Goal: Contribute content: Contribute content

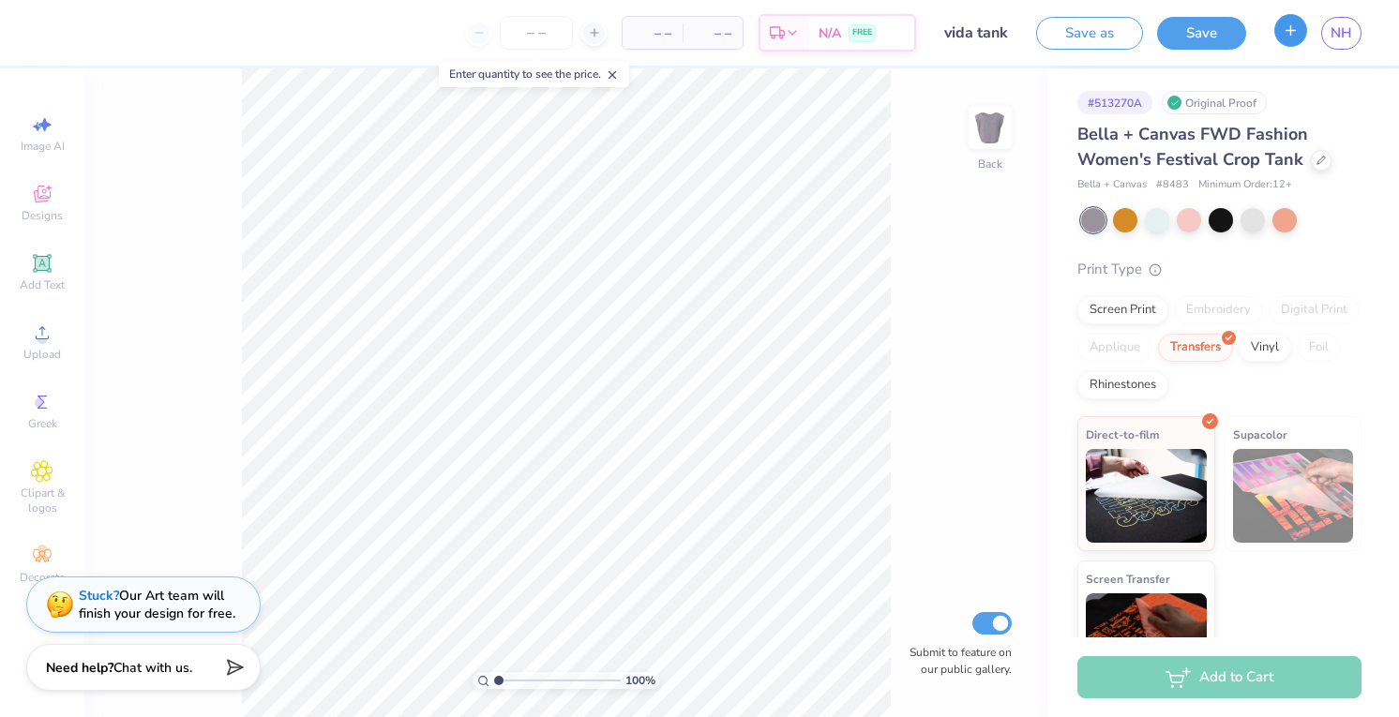
click at [1286, 29] on icon "button" at bounding box center [1290, 30] width 16 height 16
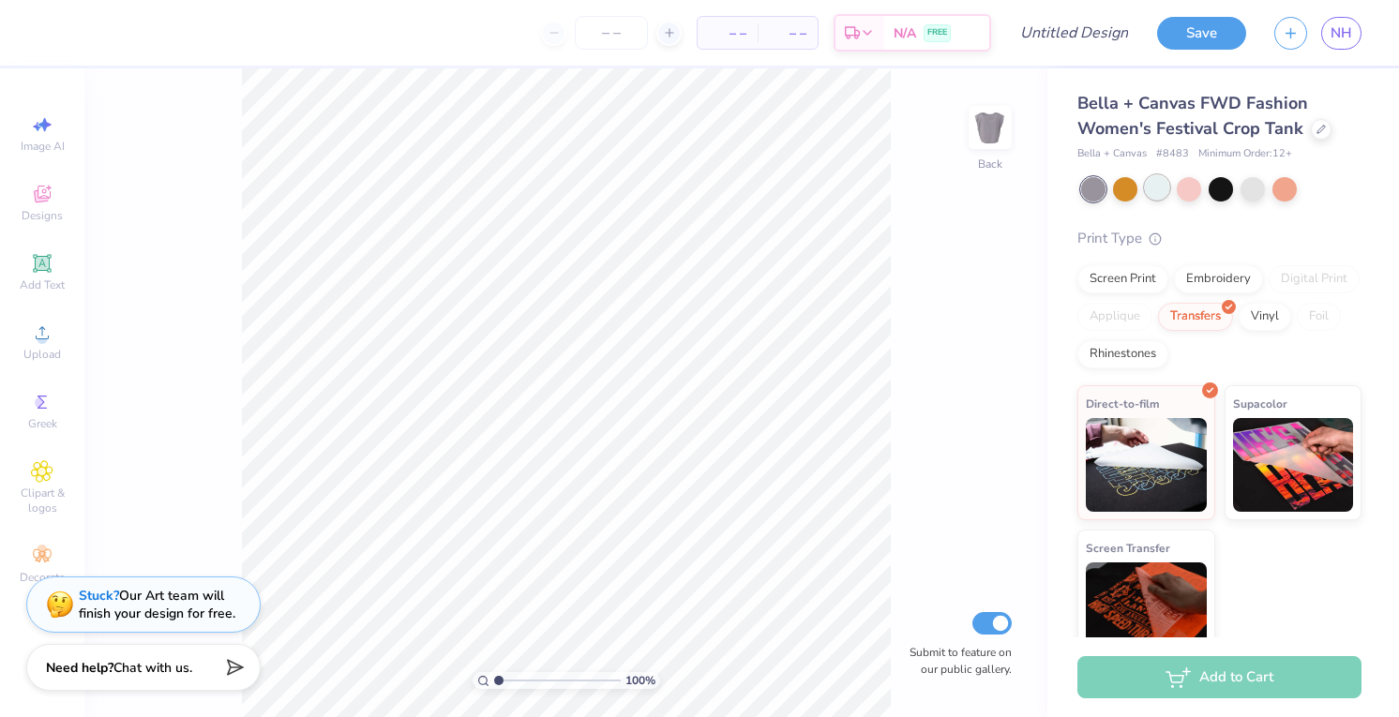
click at [1162, 187] on div at bounding box center [1157, 187] width 24 height 24
click at [1253, 188] on div at bounding box center [1252, 187] width 24 height 24
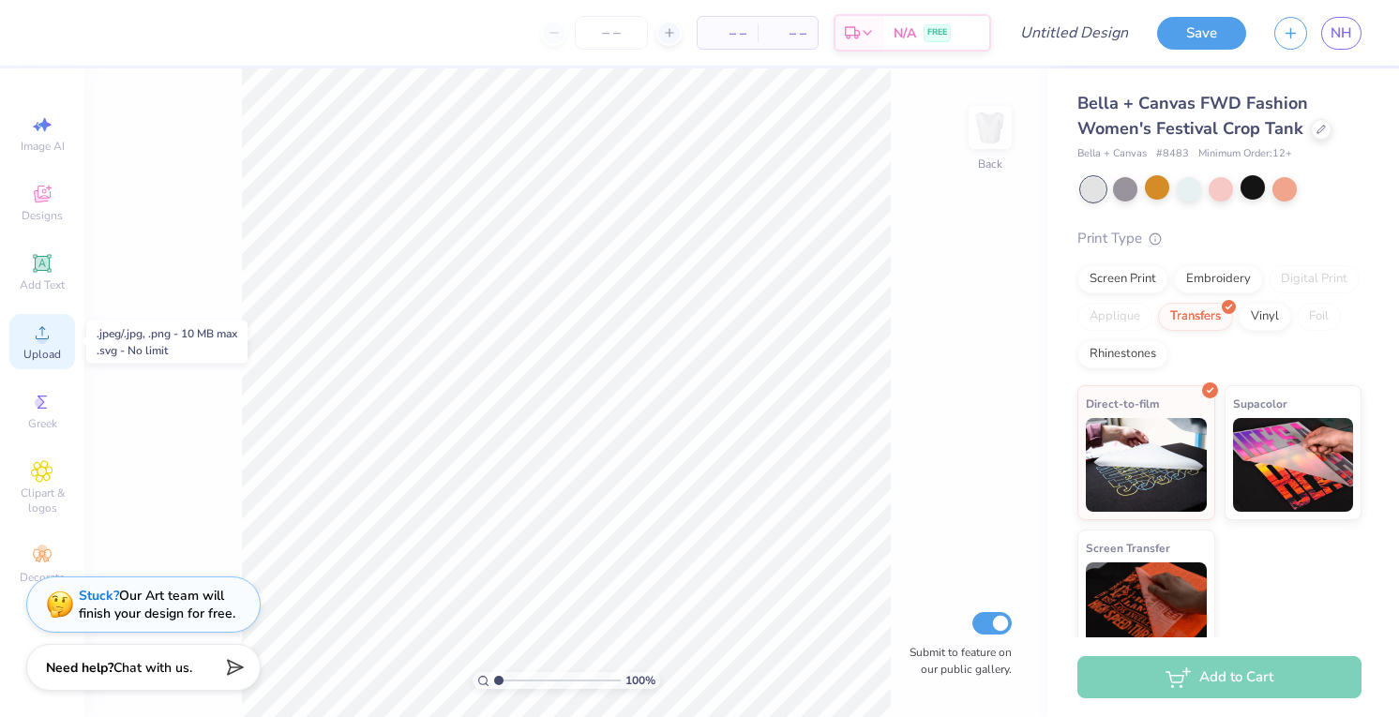
click at [40, 340] on circle at bounding box center [42, 339] width 10 height 10
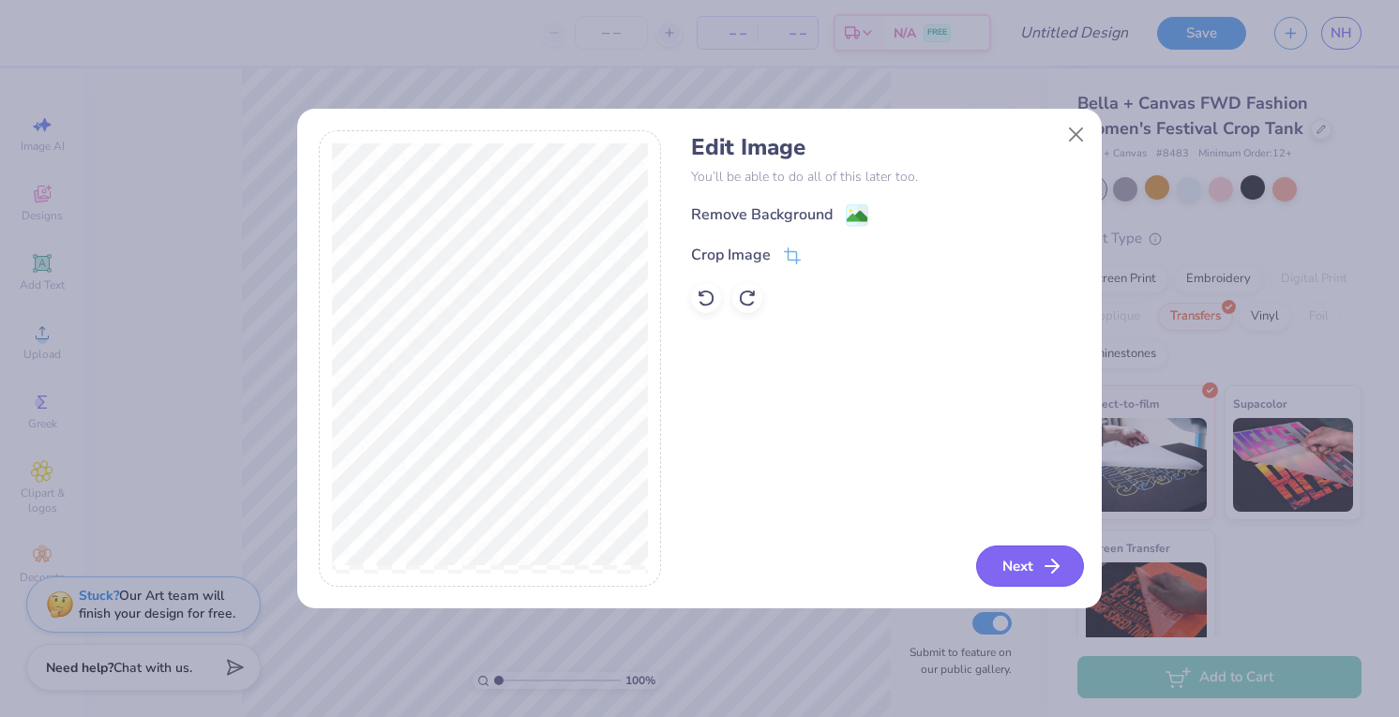
click at [1038, 570] on button "Next" at bounding box center [1030, 566] width 108 height 41
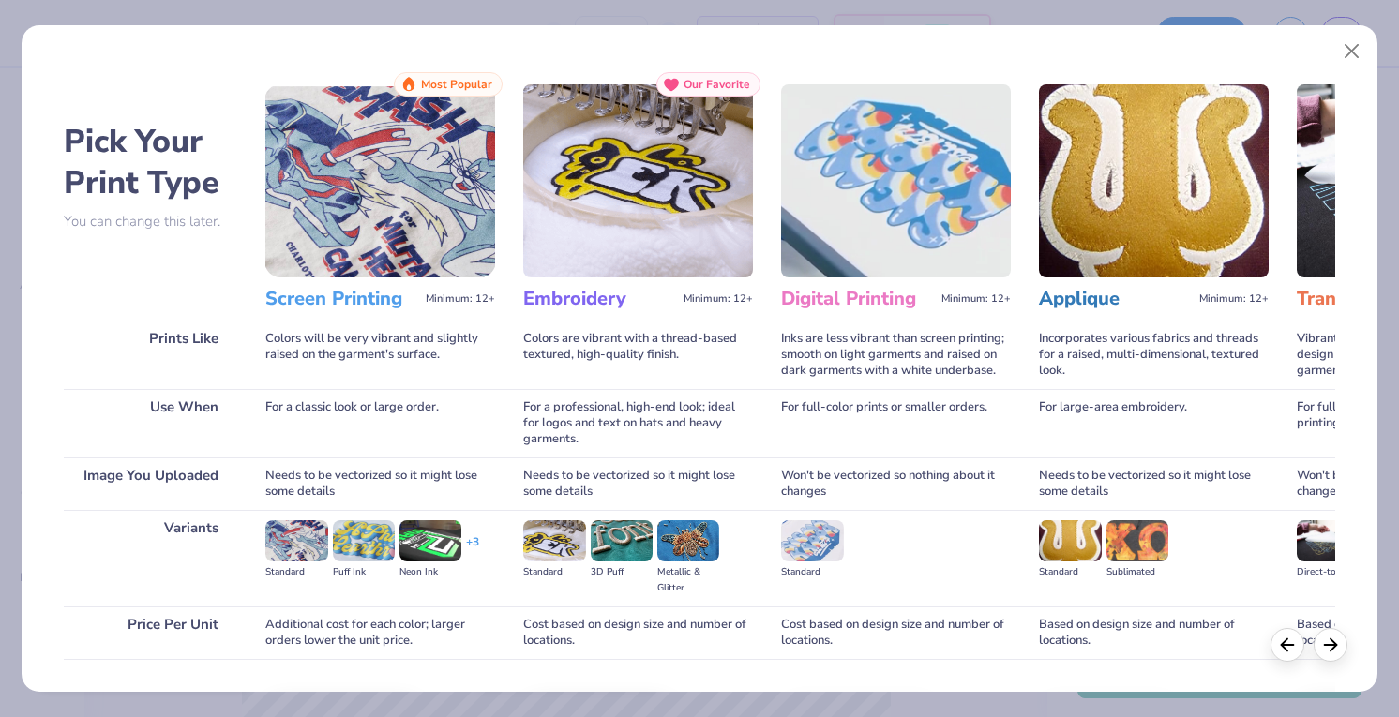
click at [352, 292] on h3 "Screen Printing" at bounding box center [341, 299] width 153 height 24
click at [387, 232] on img at bounding box center [380, 180] width 230 height 193
click at [397, 220] on img at bounding box center [380, 180] width 230 height 193
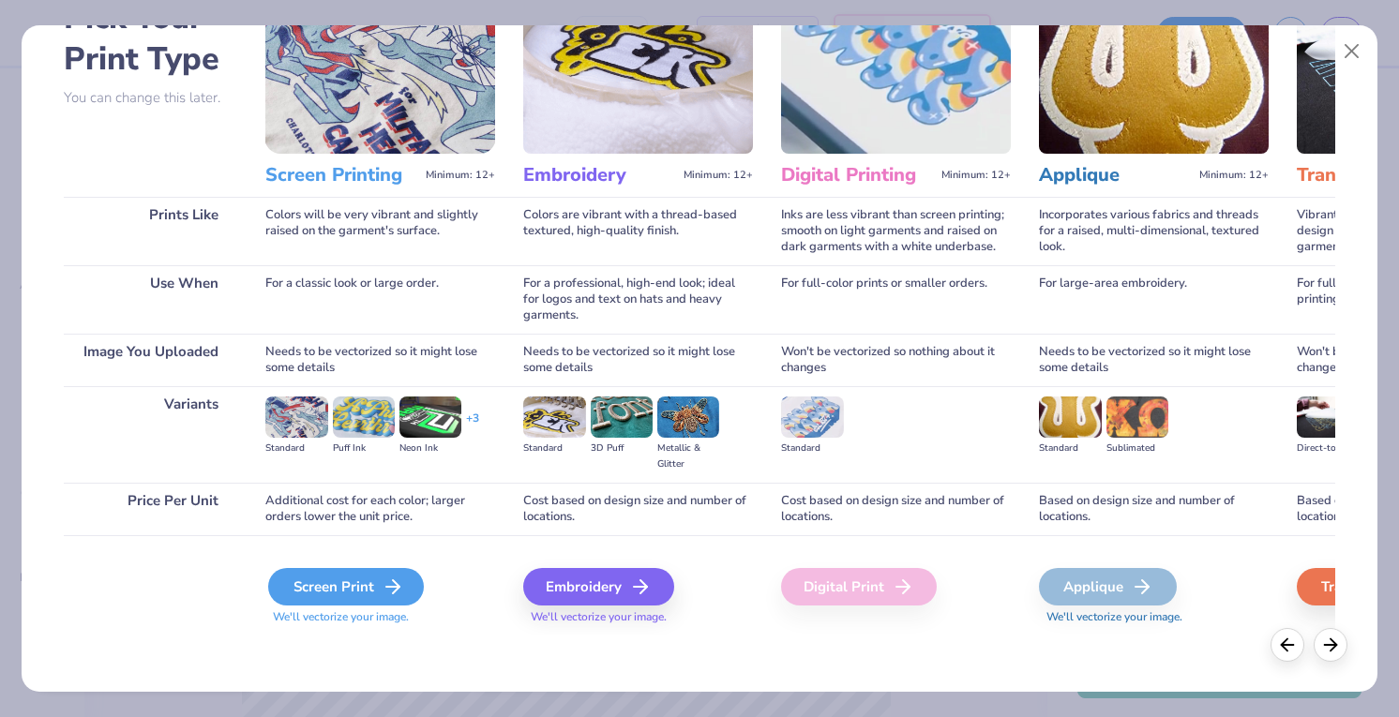
click at [370, 588] on div "Screen Print" at bounding box center [346, 586] width 156 height 37
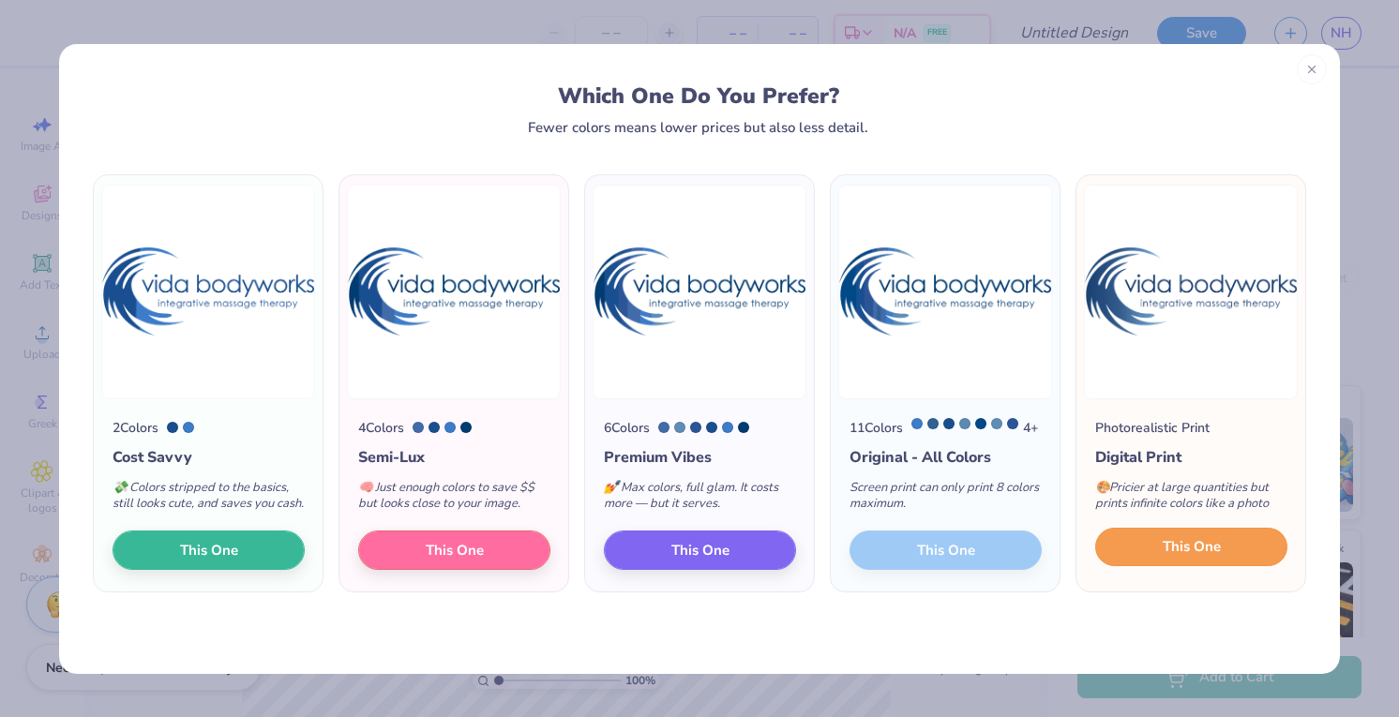
click at [1162, 558] on span "This One" at bounding box center [1191, 547] width 58 height 22
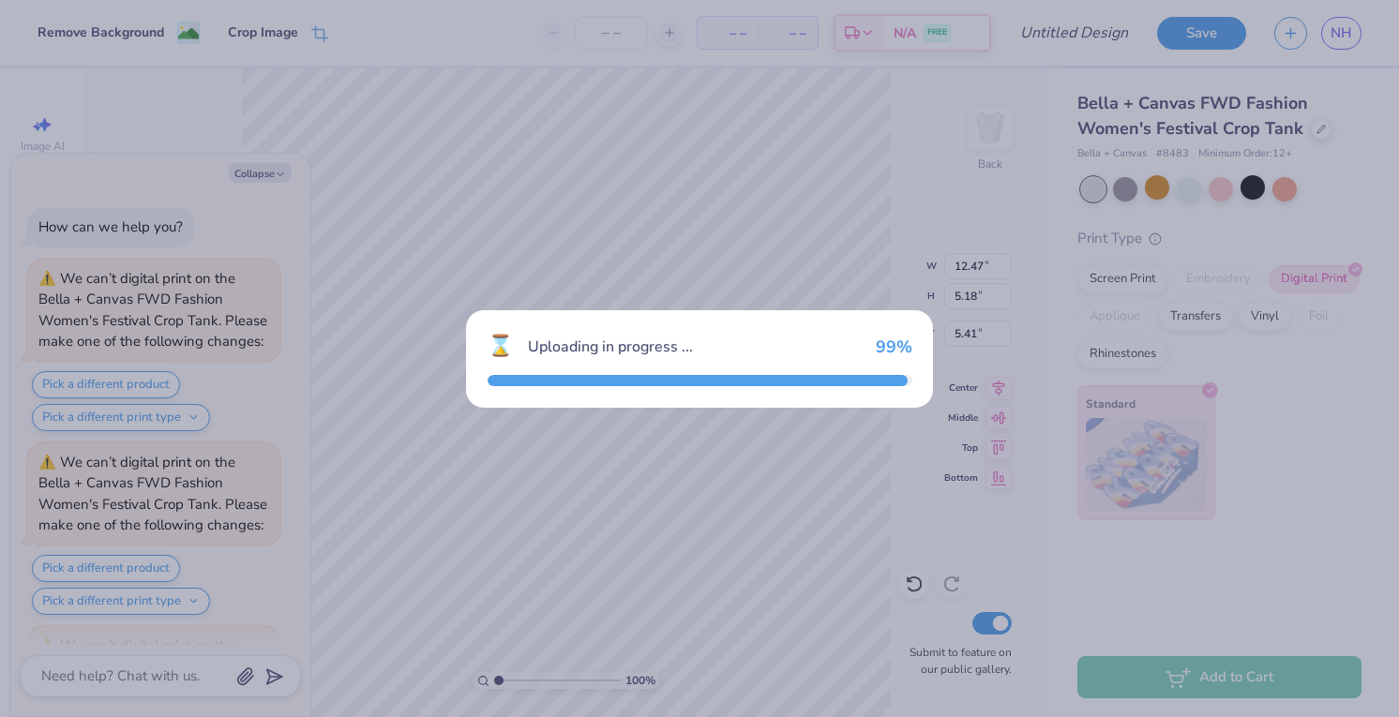
scroll to position [167, 0]
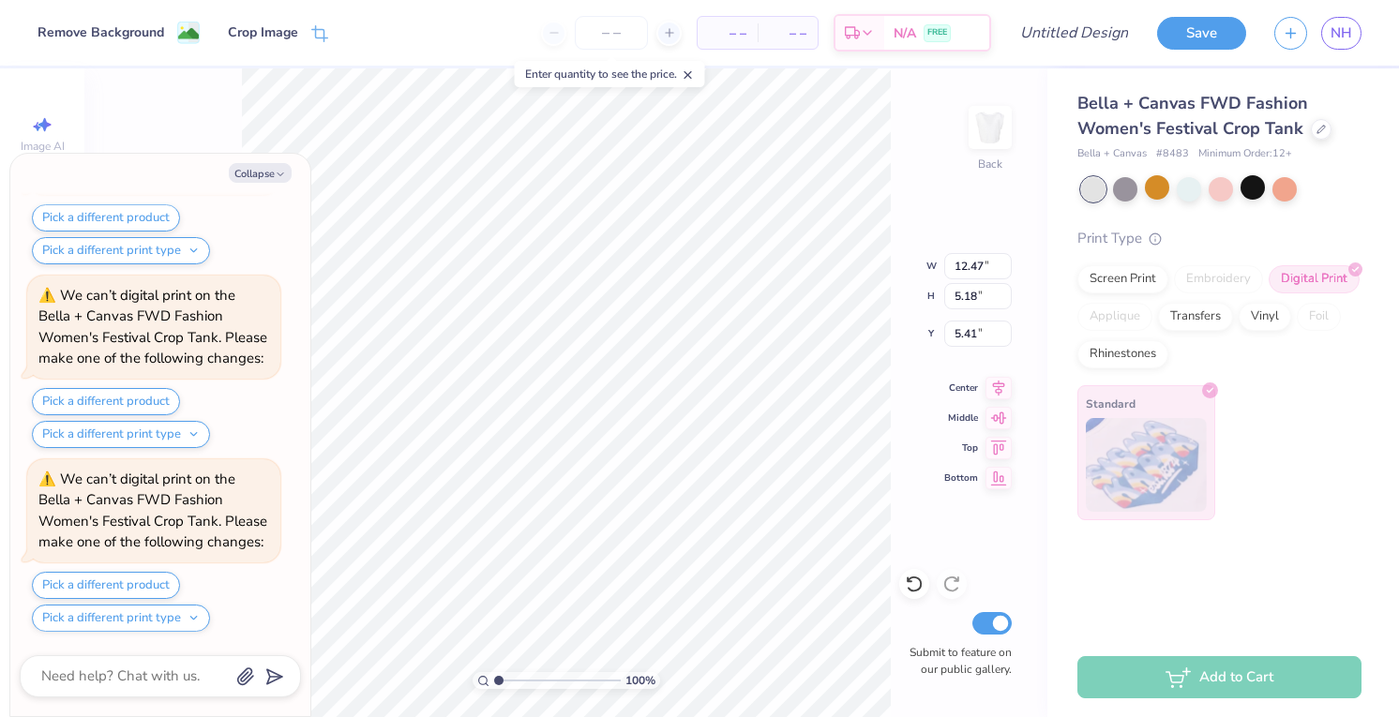
type textarea "x"
type input "3.61"
type textarea "x"
type input "2.53"
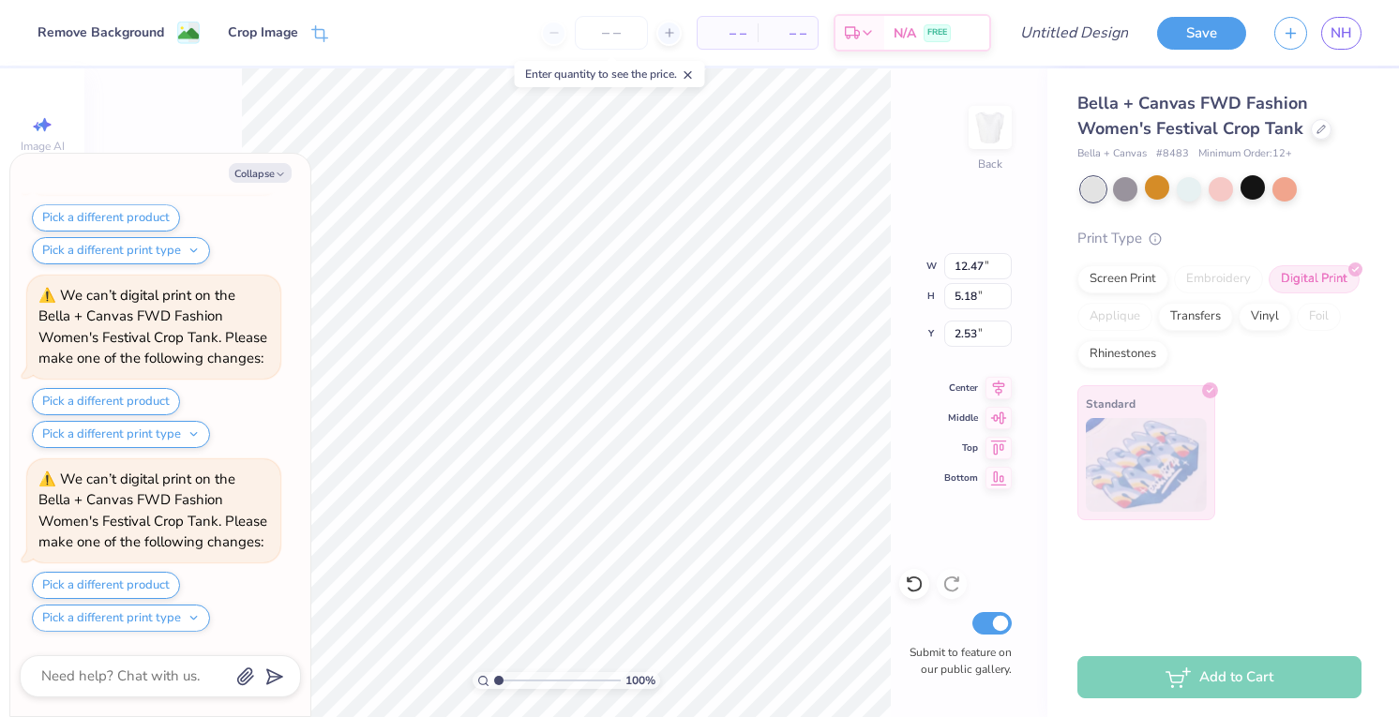
scroll to position [534, 0]
type textarea "x"
type input "2.07"
type textarea "x"
type input "1.68"
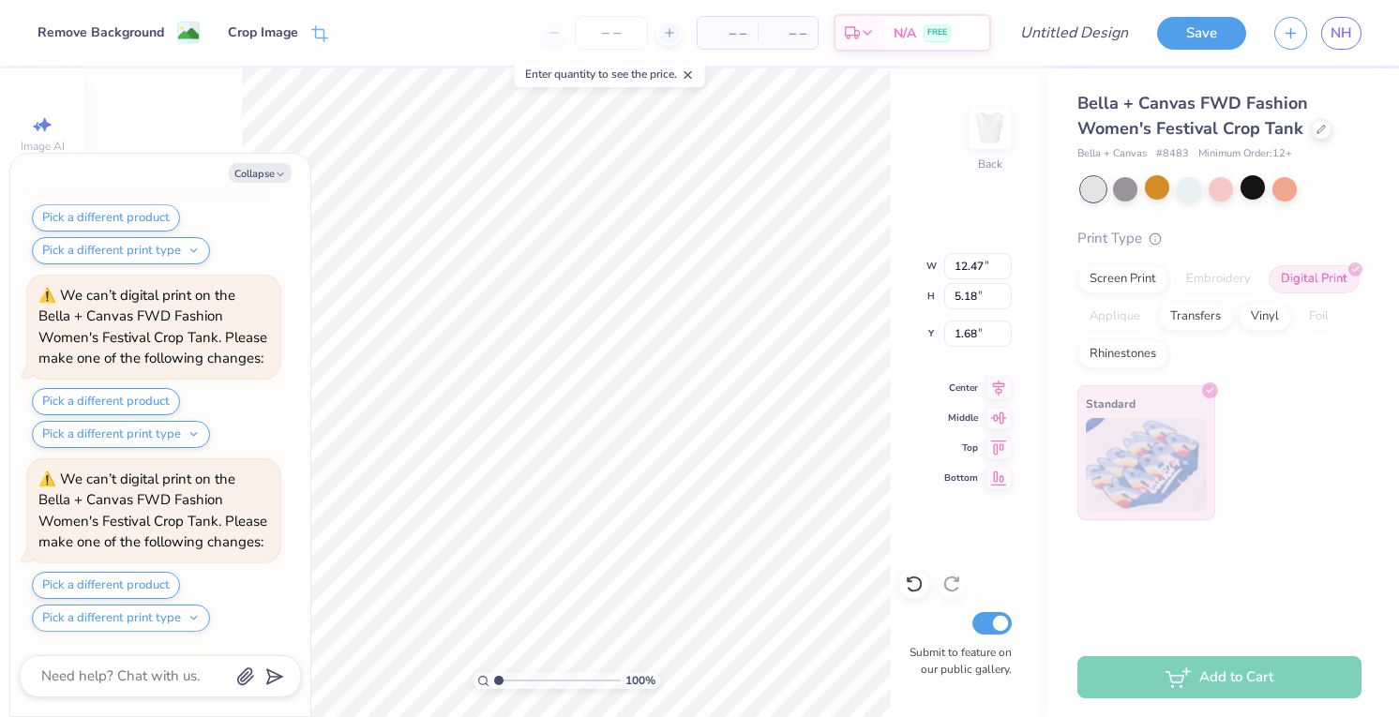
type textarea "x"
type input "0.50"
type textarea "x"
type input "2.37"
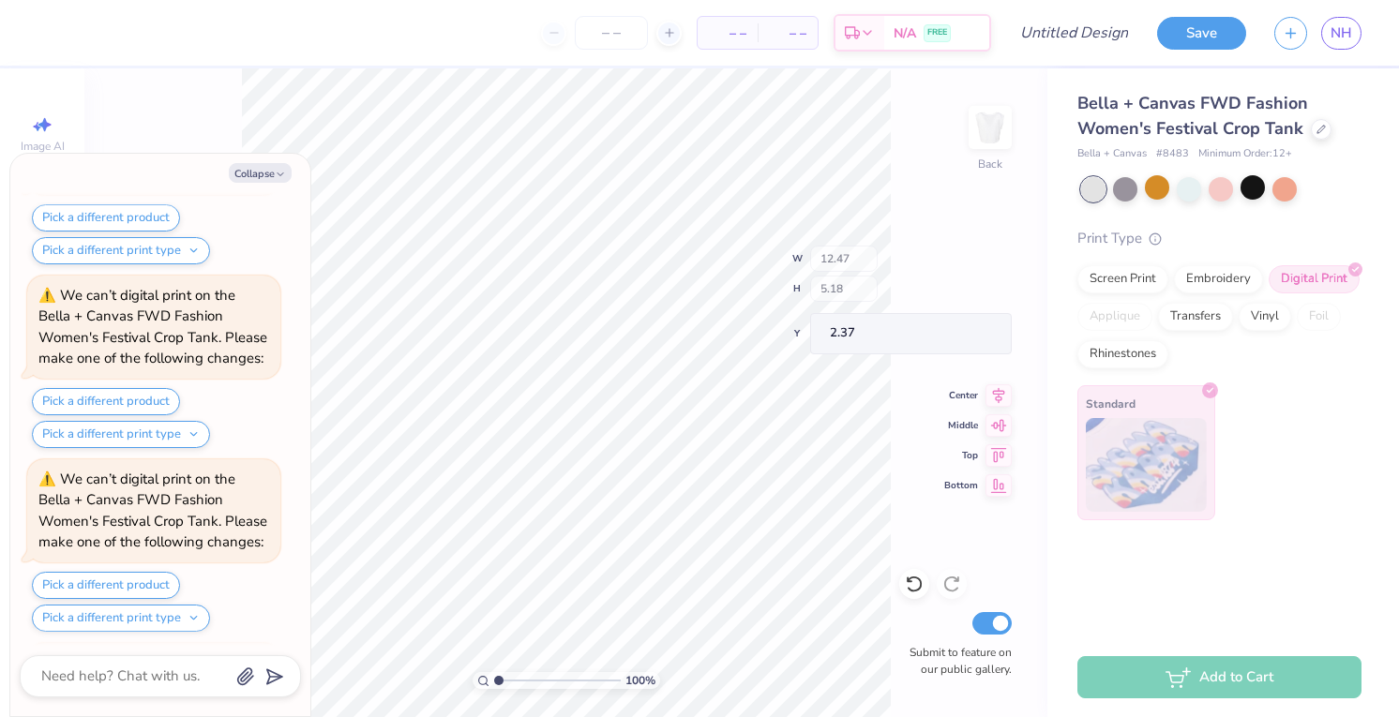
scroll to position [1637, 0]
click at [261, 169] on button "Collapse" at bounding box center [260, 173] width 63 height 20
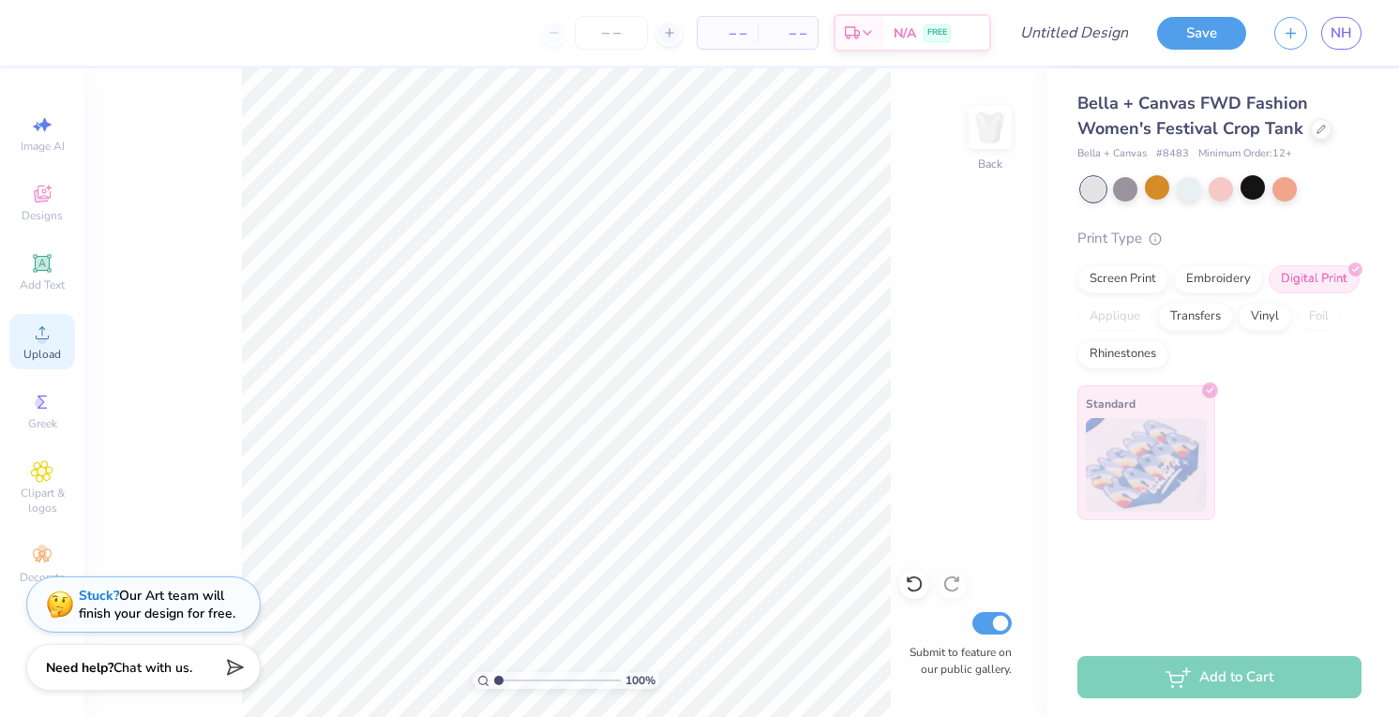
click at [40, 334] on icon at bounding box center [42, 333] width 22 height 22
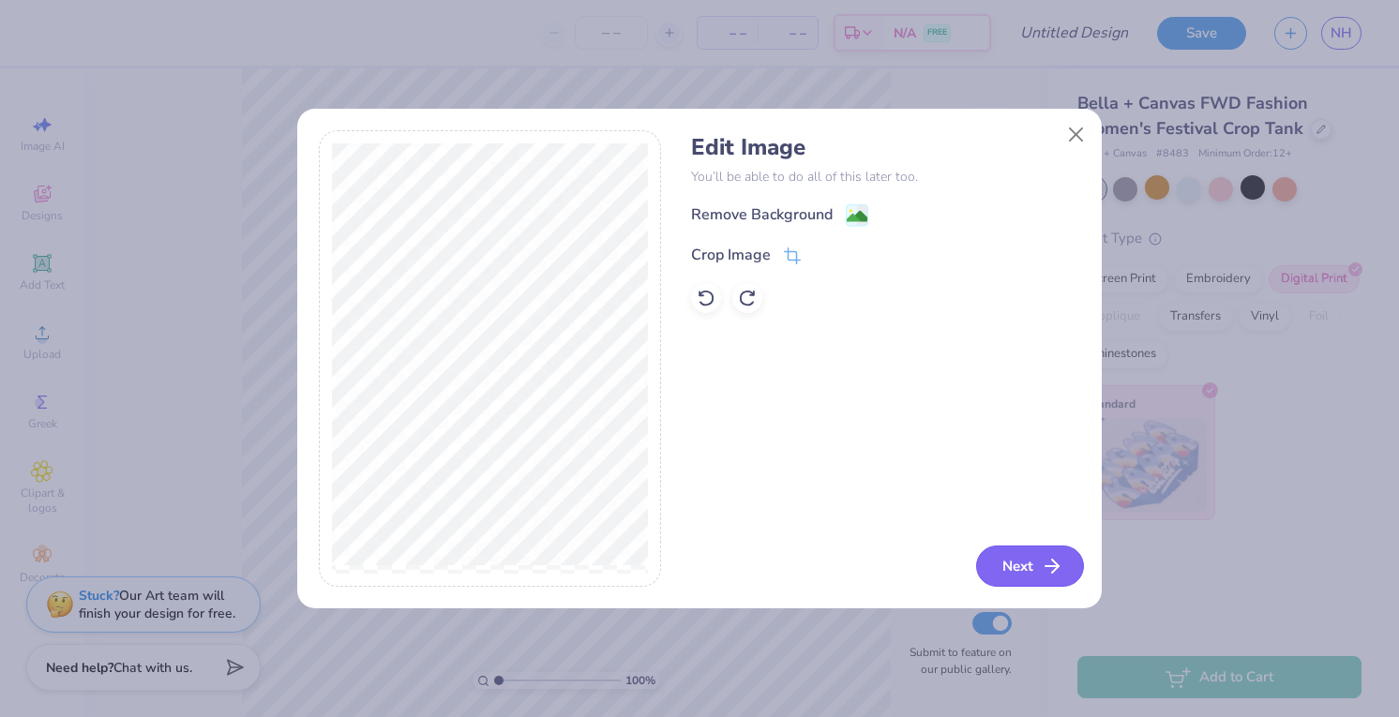
click at [1056, 569] on icon "button" at bounding box center [1052, 566] width 22 height 22
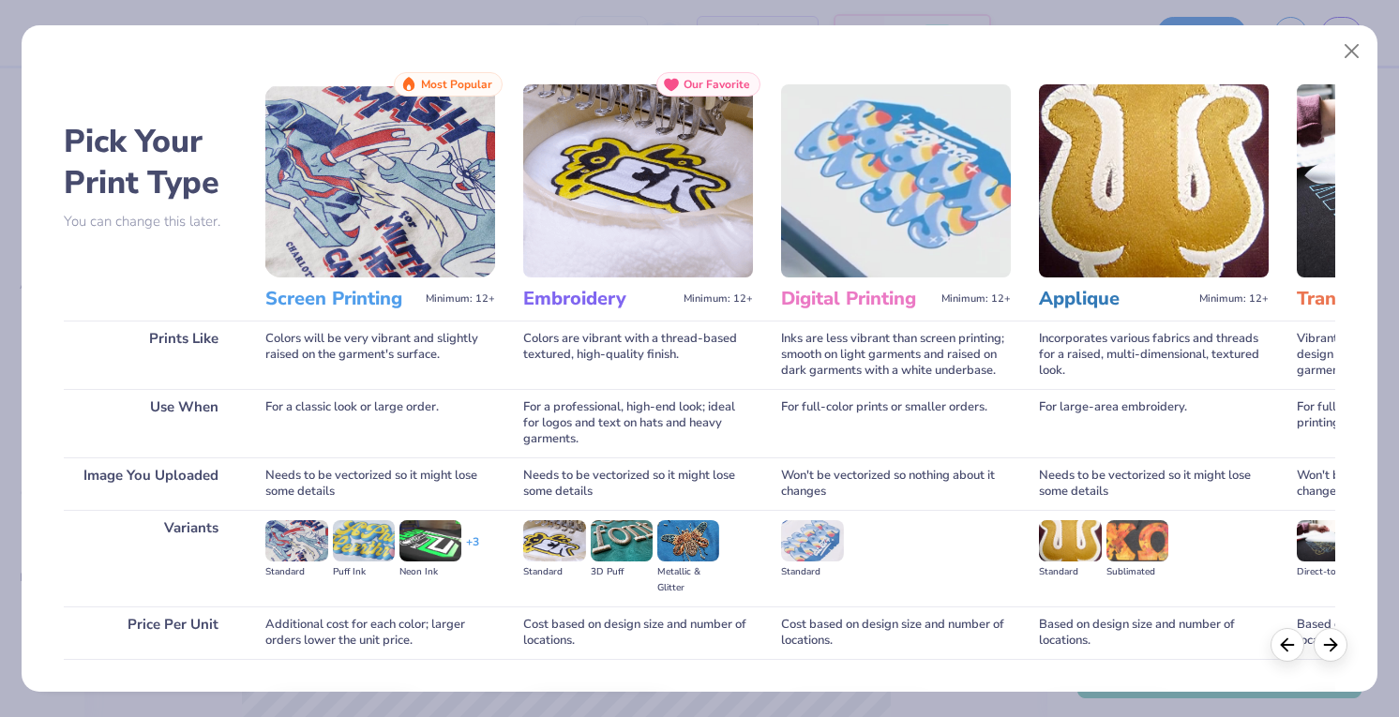
scroll to position [124, 0]
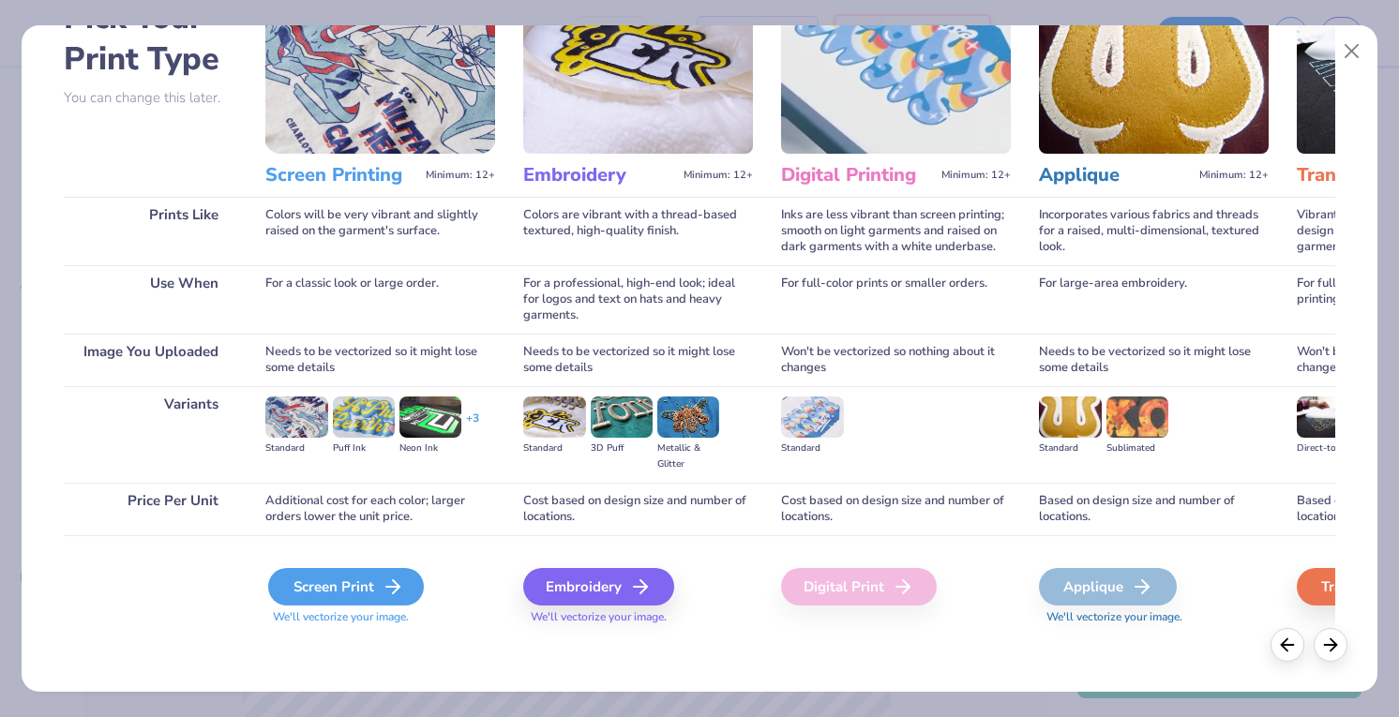
click at [387, 589] on icon at bounding box center [393, 587] width 22 height 22
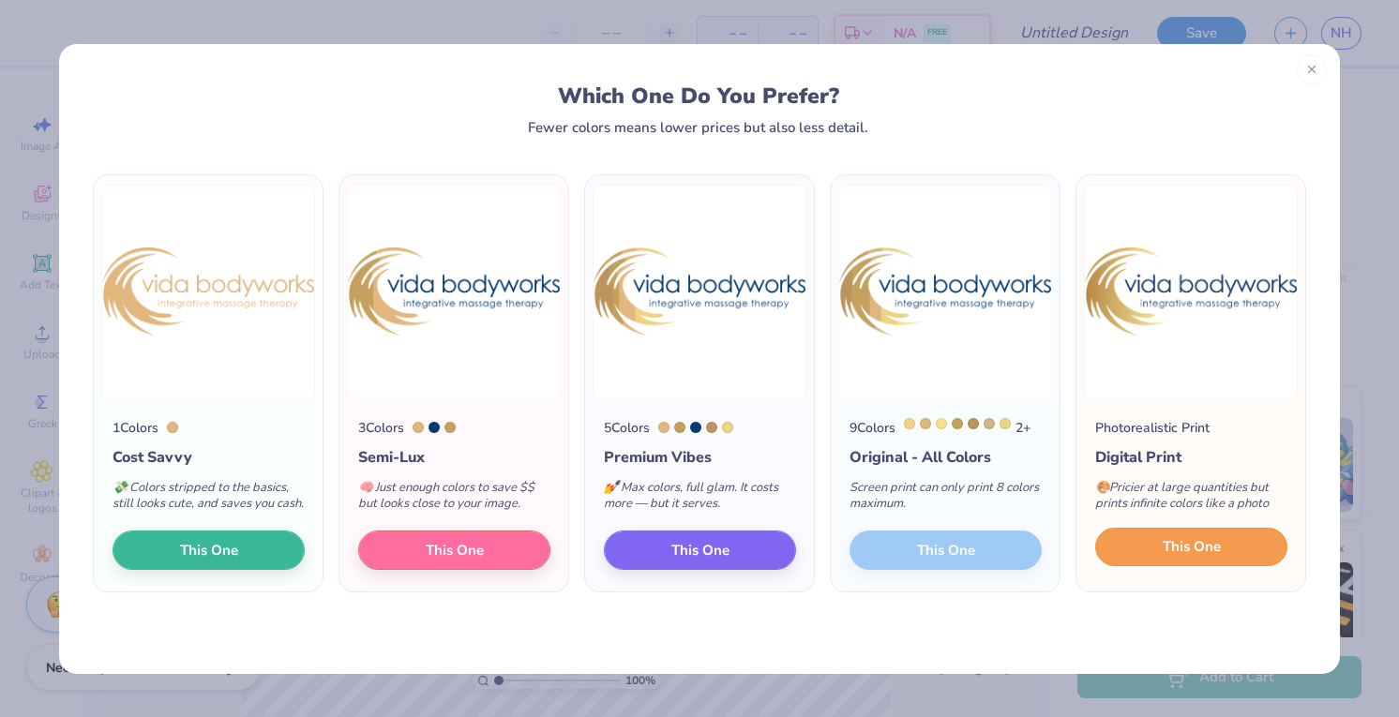
click at [1176, 554] on span "This One" at bounding box center [1191, 547] width 58 height 22
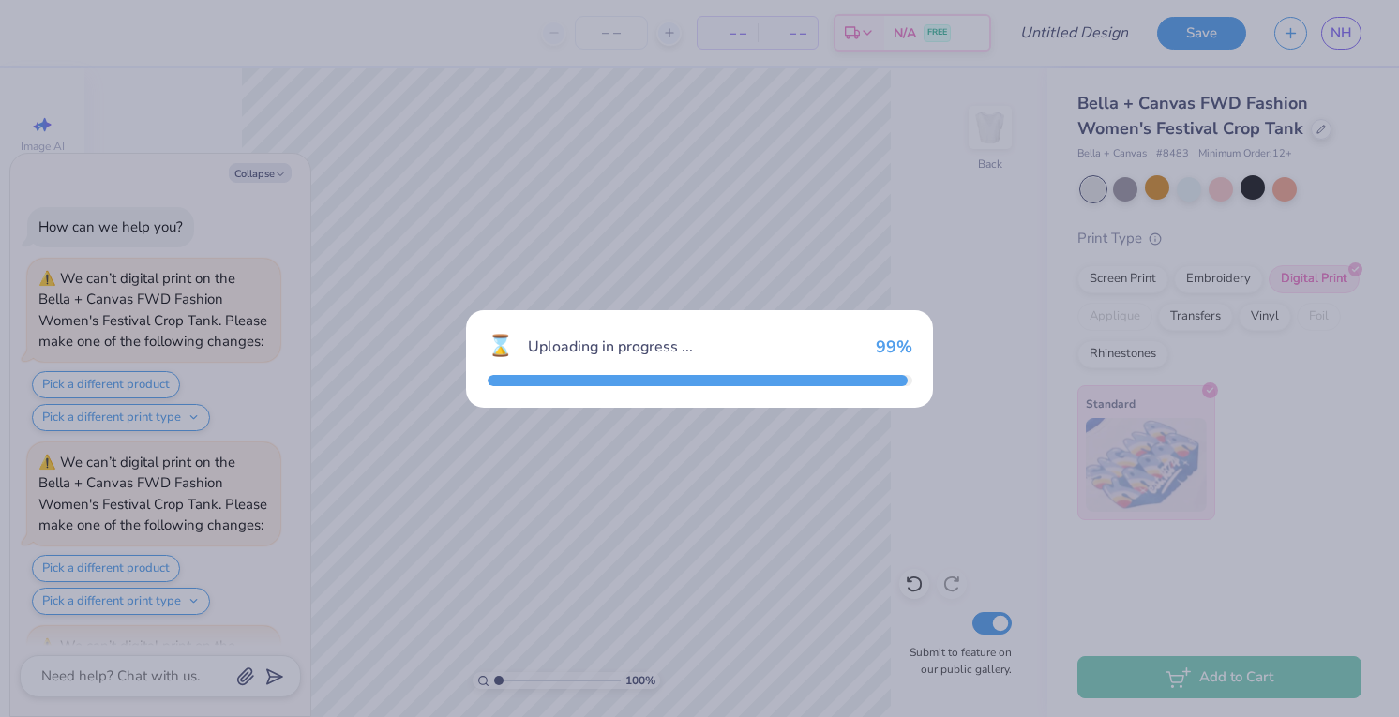
scroll to position [2188, 0]
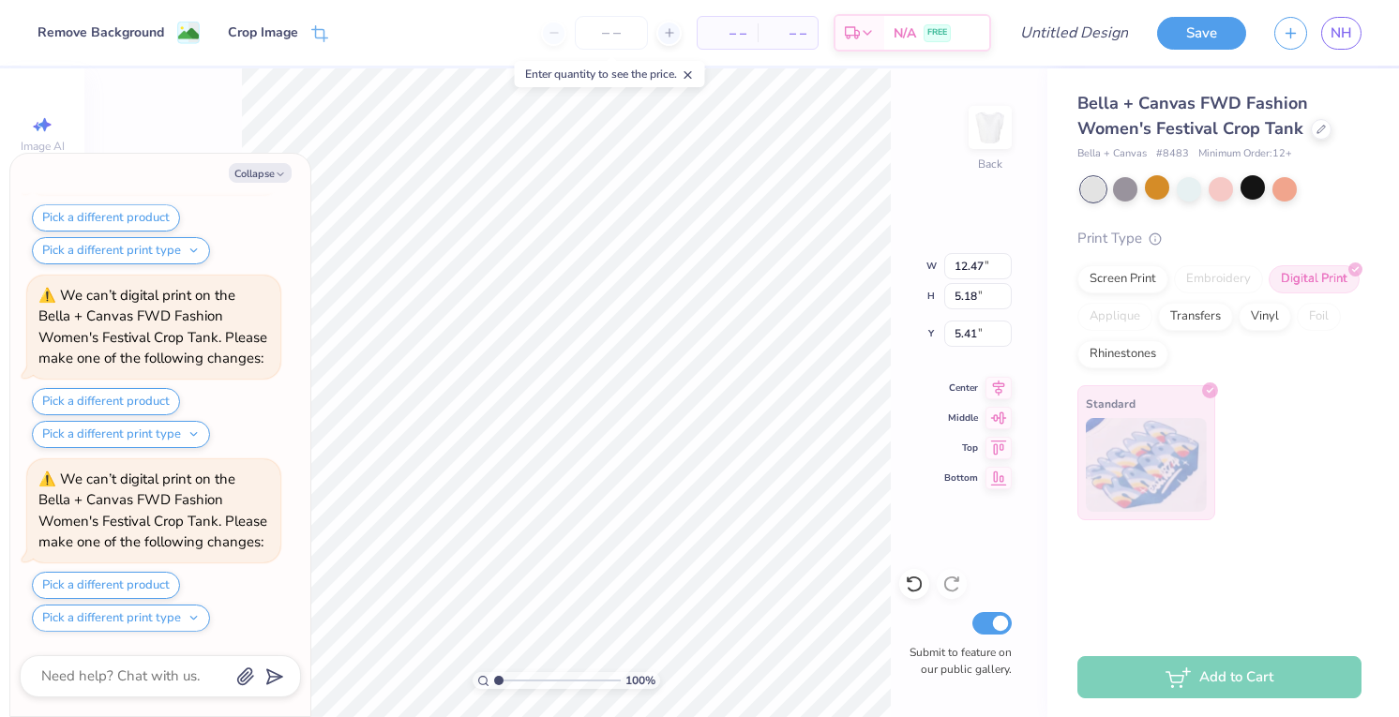
type textarea "x"
type input "3.45"
type textarea "x"
type input "3.22"
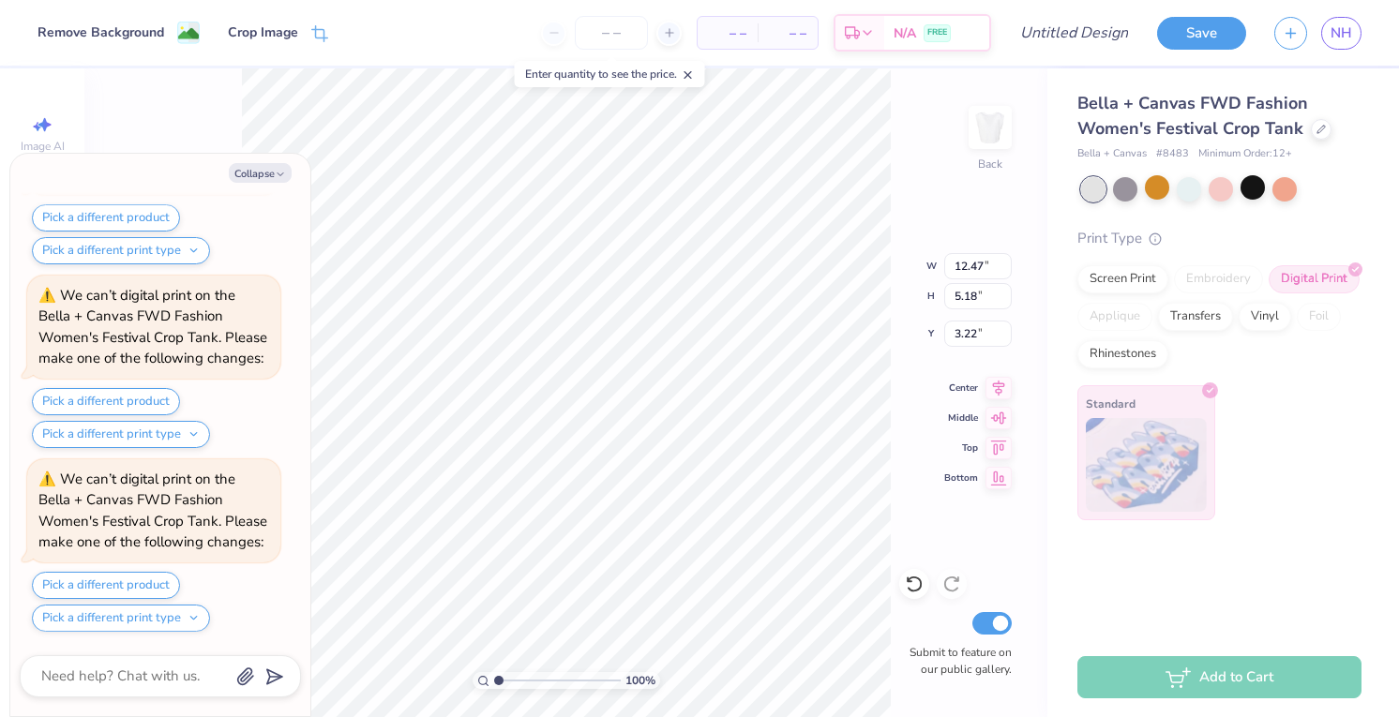
scroll to position [2555, 0]
type textarea "x"
type input "3.28"
click at [1244, 193] on div at bounding box center [1252, 187] width 24 height 24
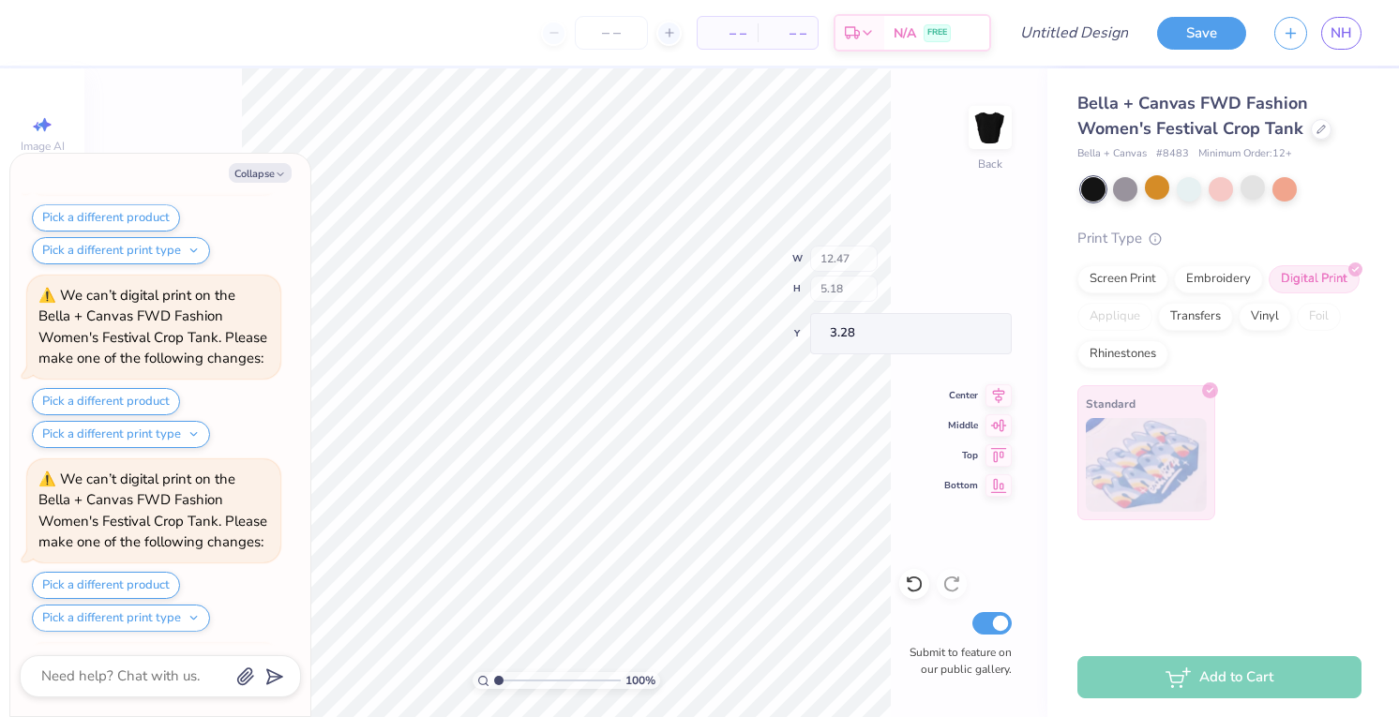
scroll to position [3290, 0]
click at [251, 173] on button "Collapse" at bounding box center [260, 173] width 63 height 20
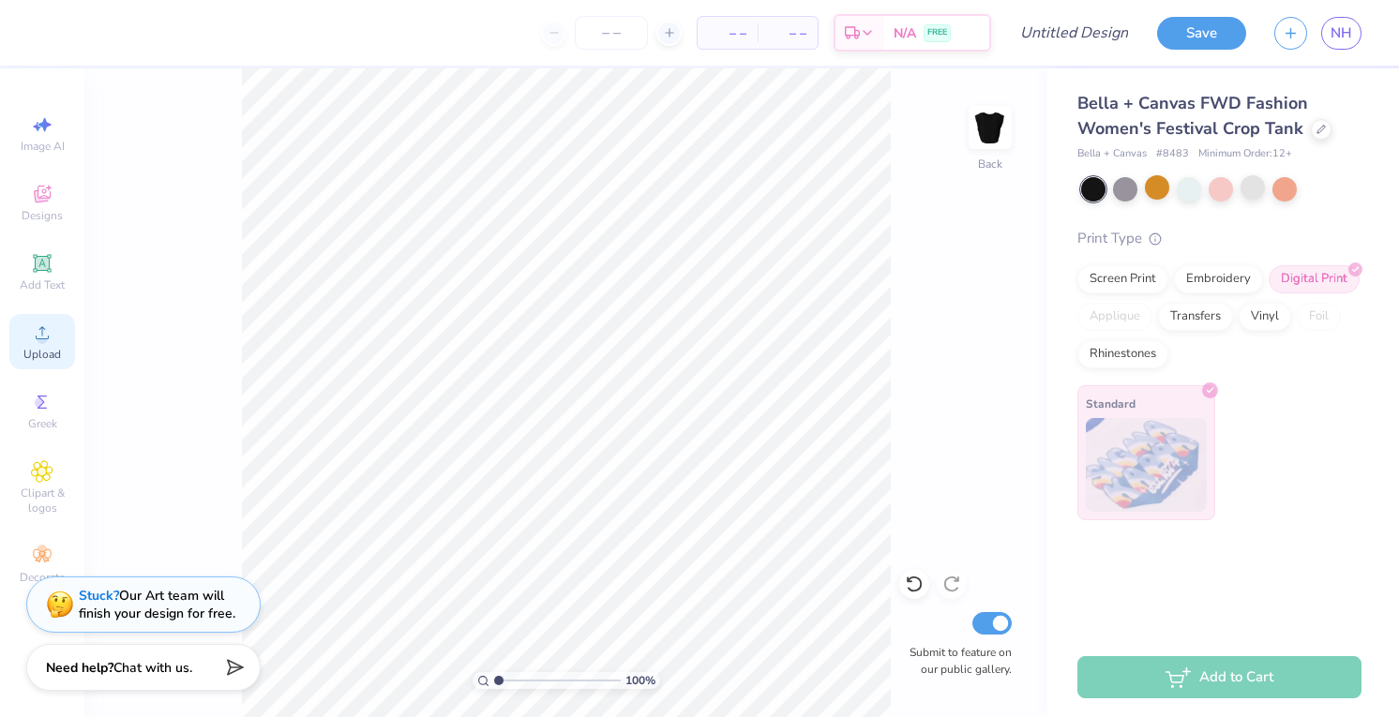
click at [48, 340] on icon at bounding box center [42, 333] width 22 height 22
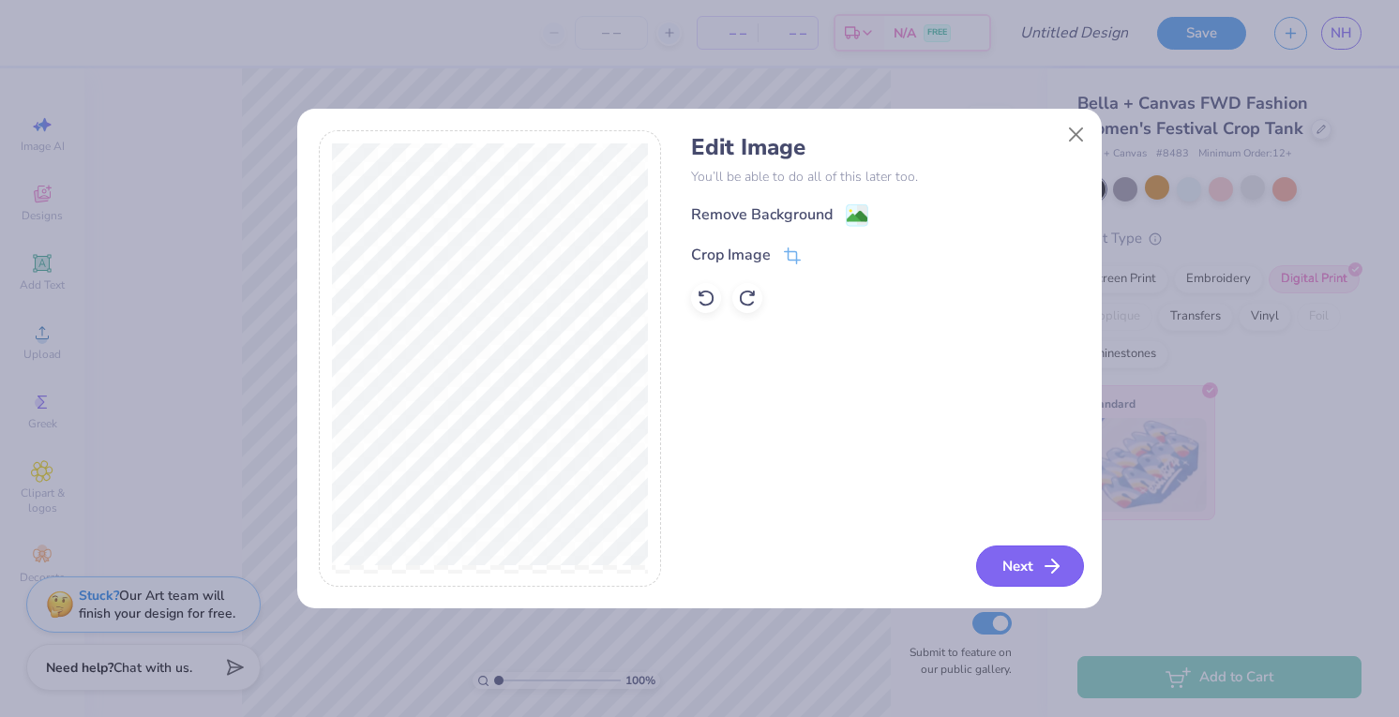
click at [1049, 558] on icon "button" at bounding box center [1052, 566] width 22 height 22
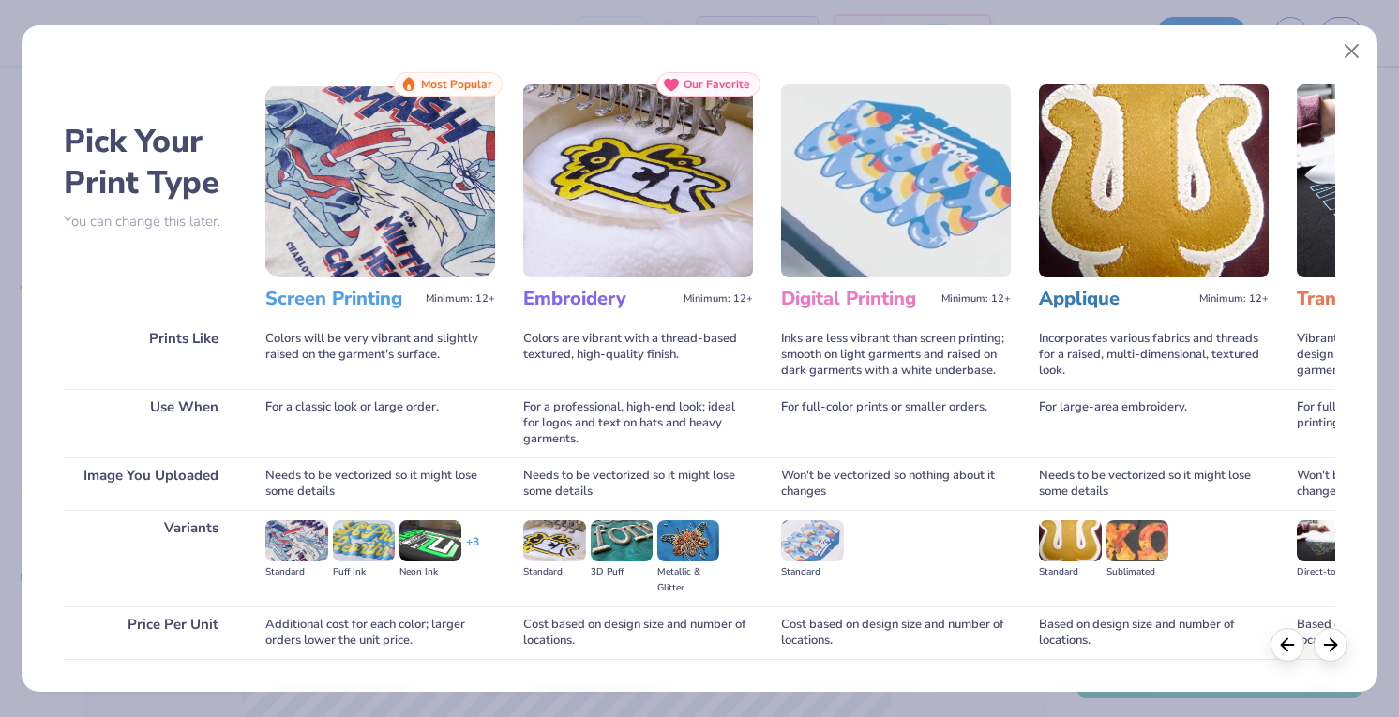
scroll to position [124, 0]
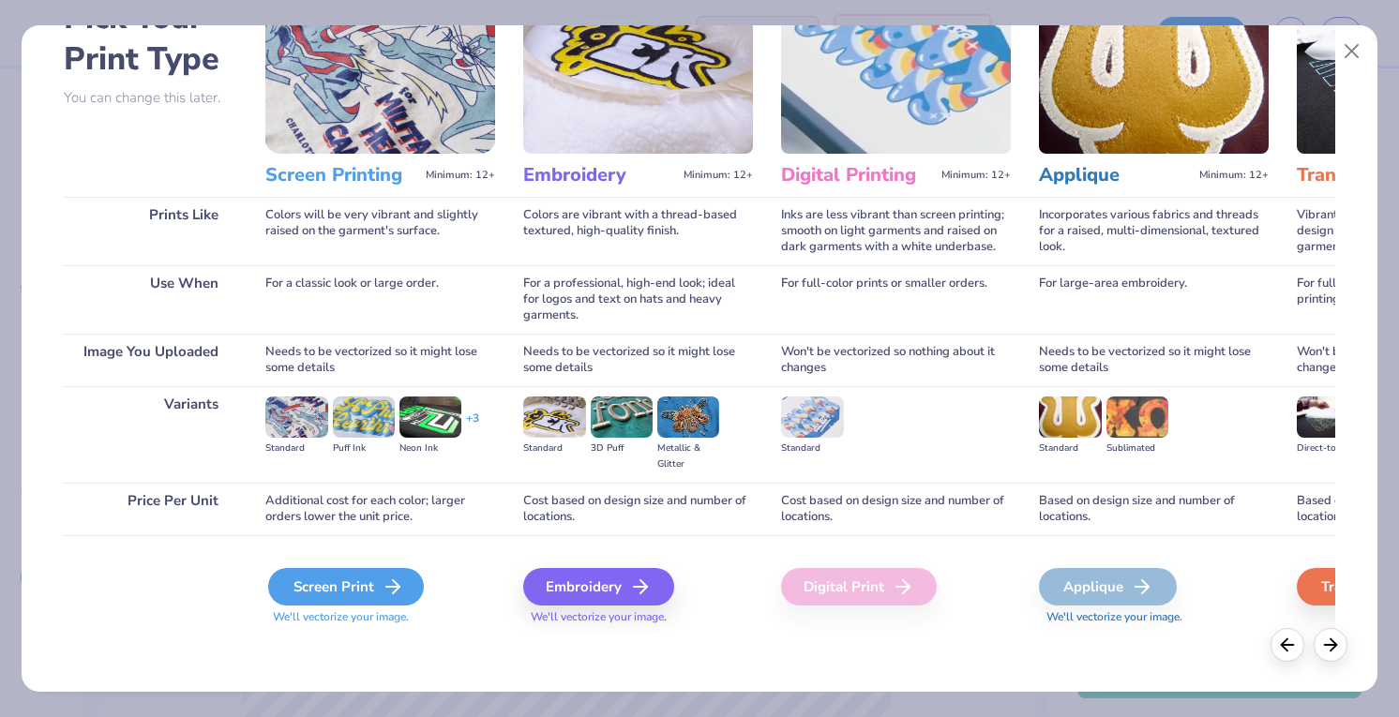
click at [366, 594] on div "Screen Print" at bounding box center [346, 586] width 156 height 37
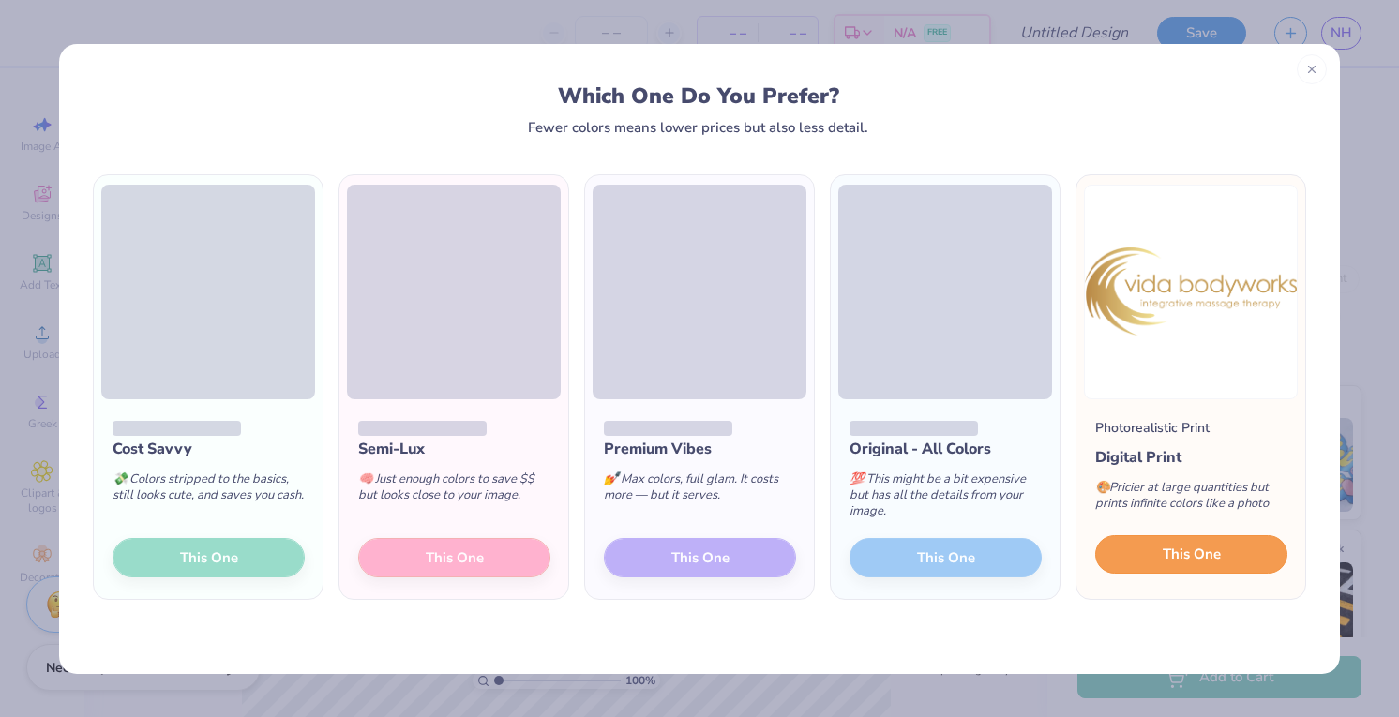
click at [1122, 563] on button "This One" at bounding box center [1191, 554] width 192 height 39
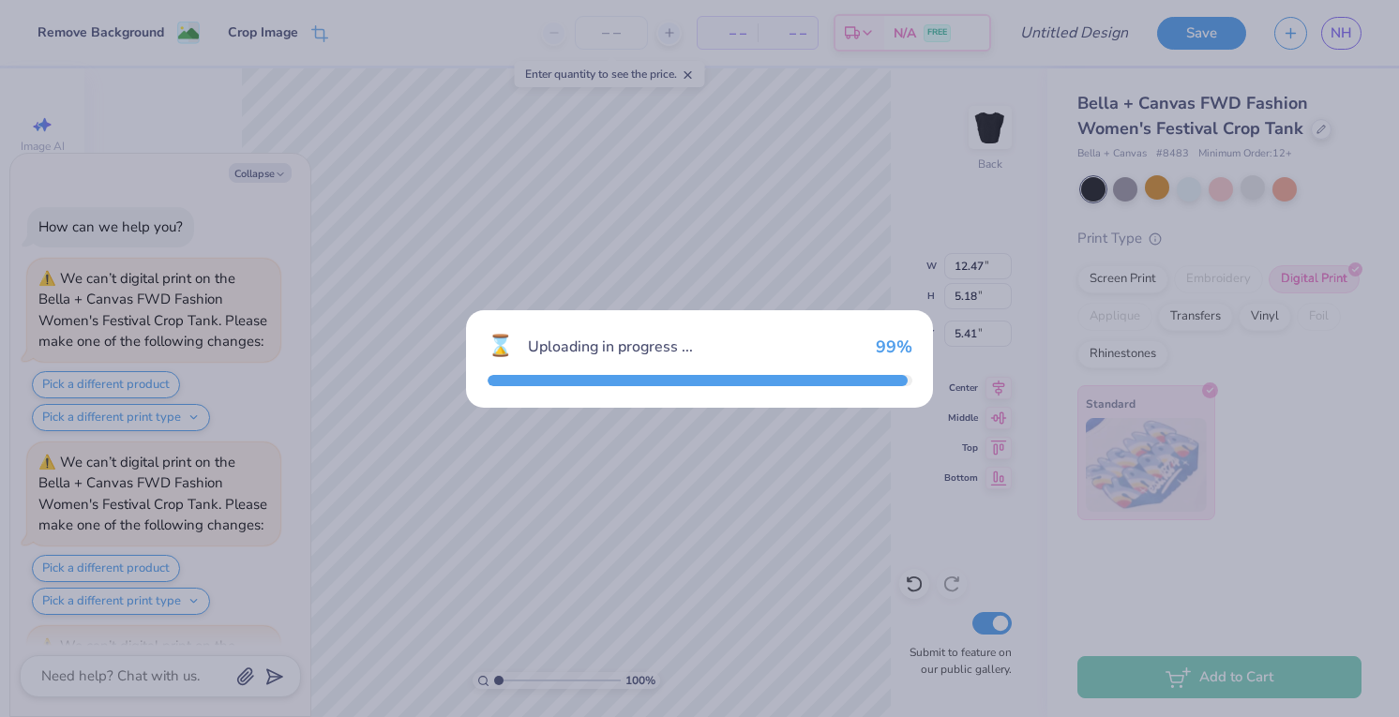
scroll to position [4025, 0]
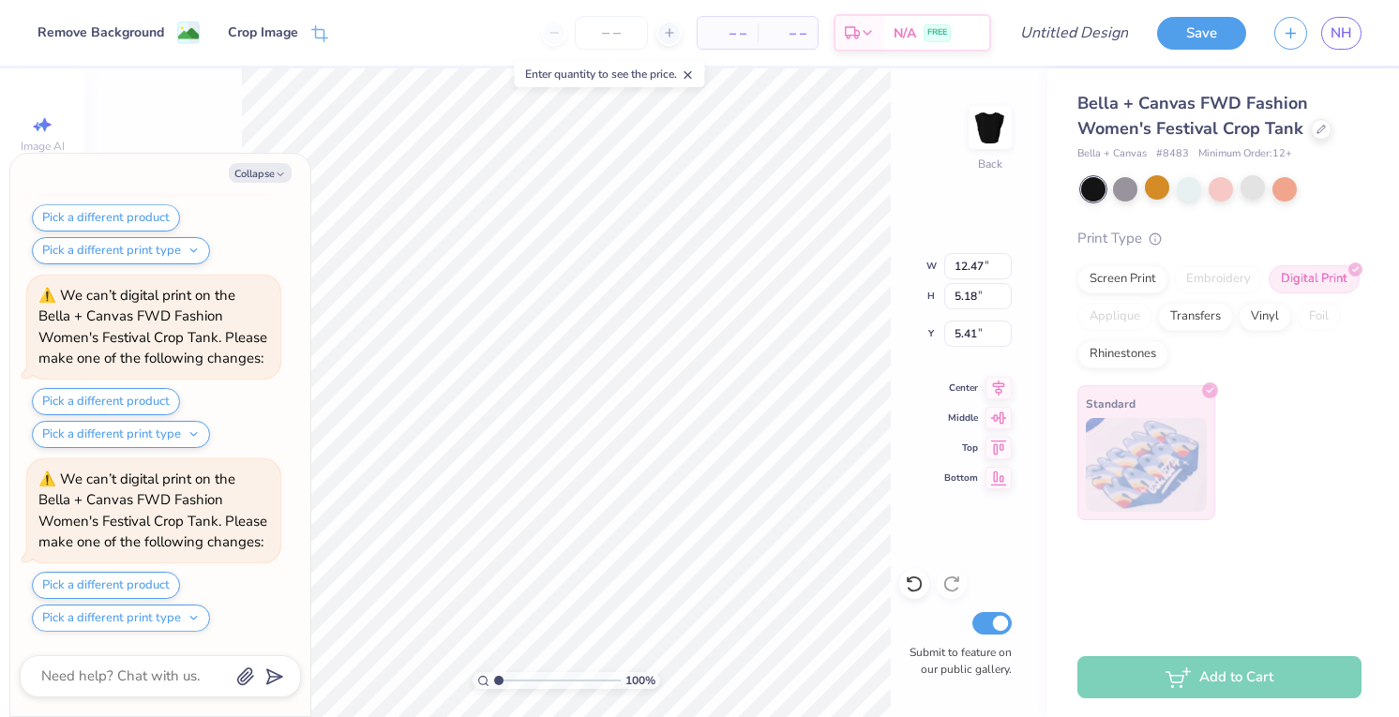
type textarea "x"
type input "2.60"
type textarea "x"
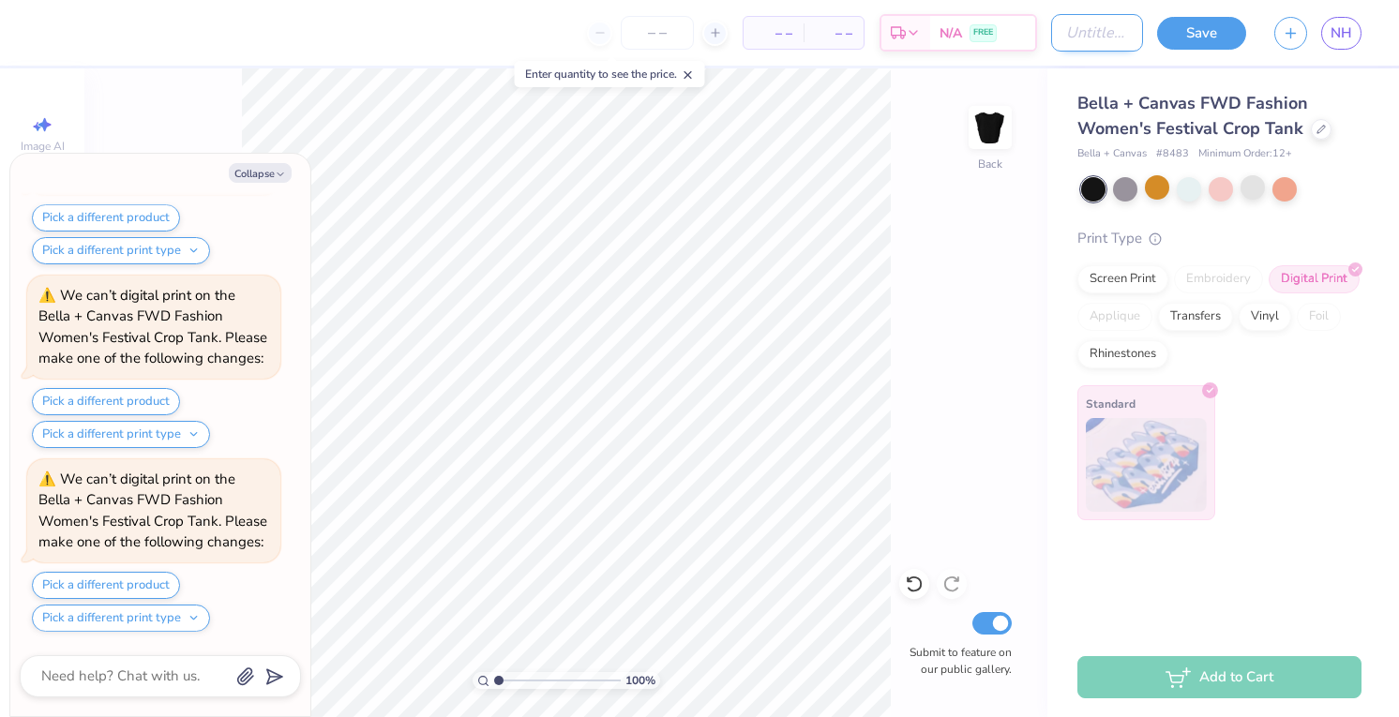
click at [1094, 26] on input "Design Title" at bounding box center [1097, 32] width 92 height 37
type input "v"
type textarea "x"
type input "vi"
type textarea "x"
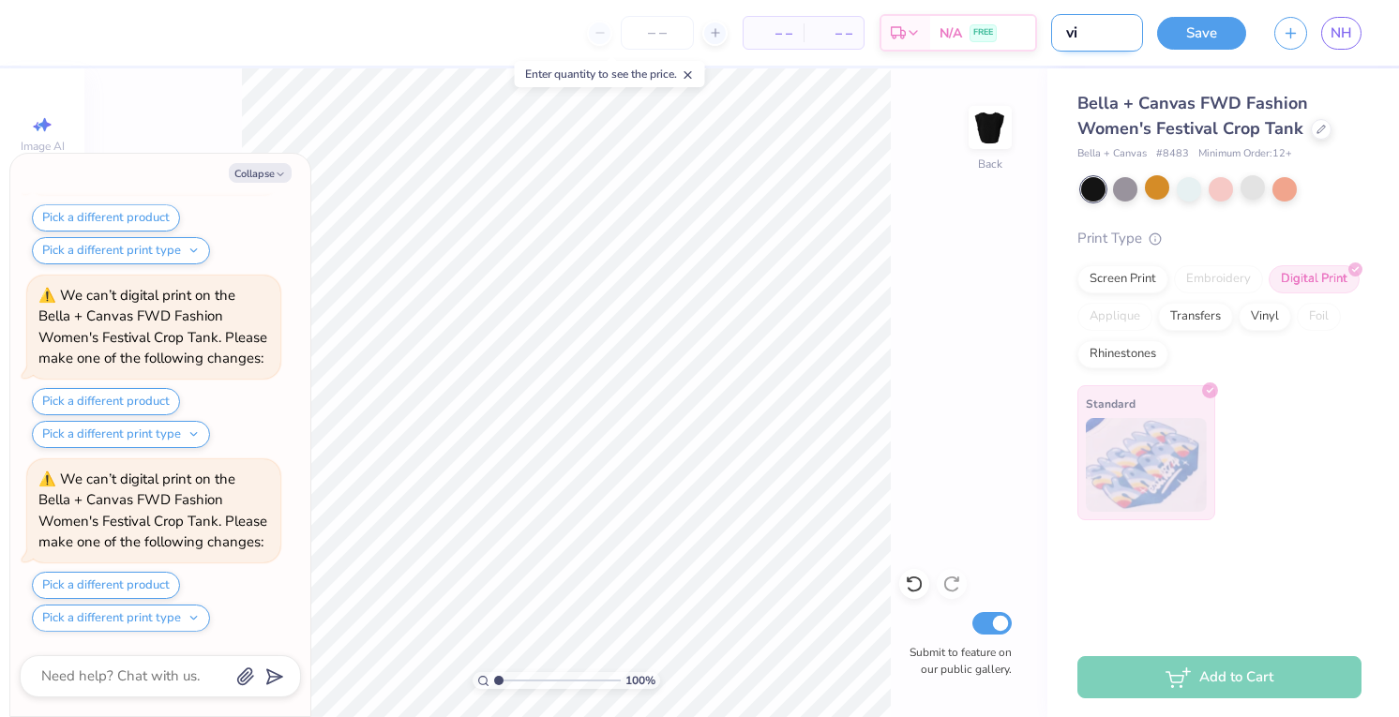
type input "vid"
type textarea "x"
type input "vida"
type textarea "x"
type input "vida"
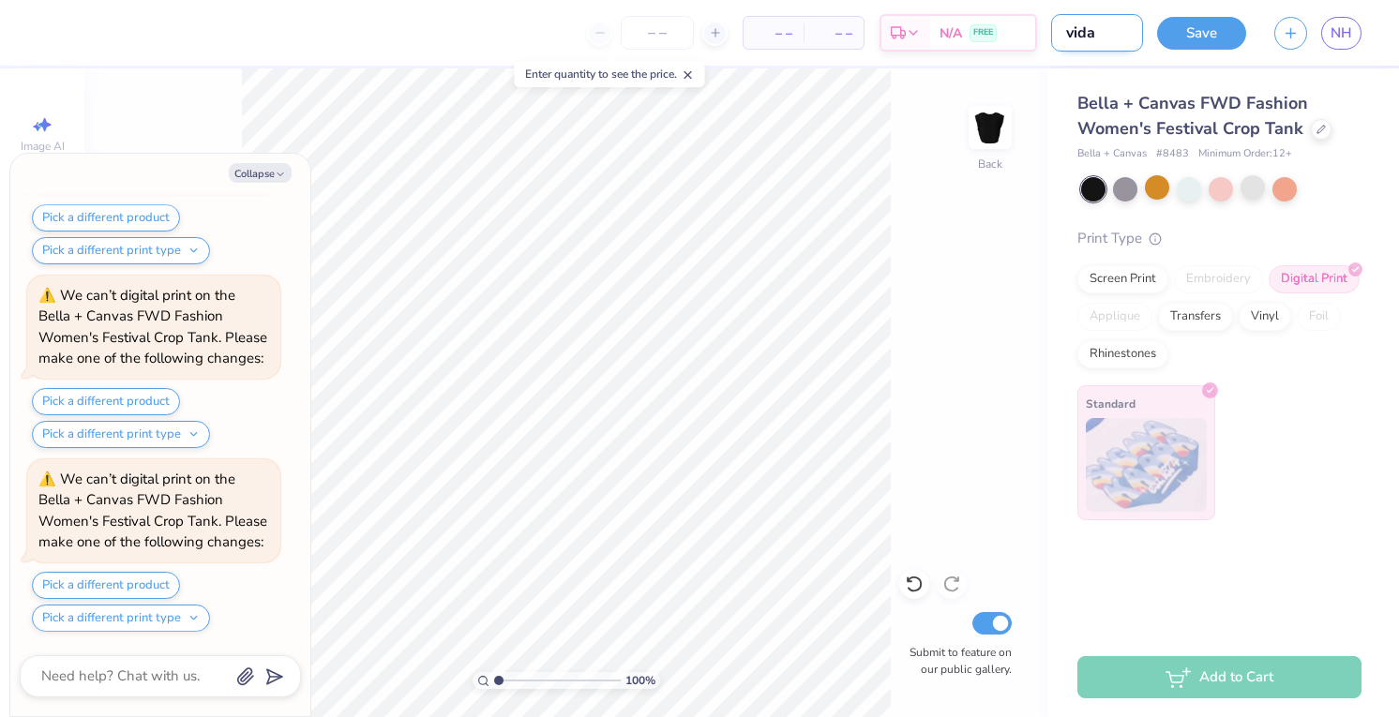
type textarea "x"
type input "vida b"
type textarea "x"
type input "vida bl"
type textarea "x"
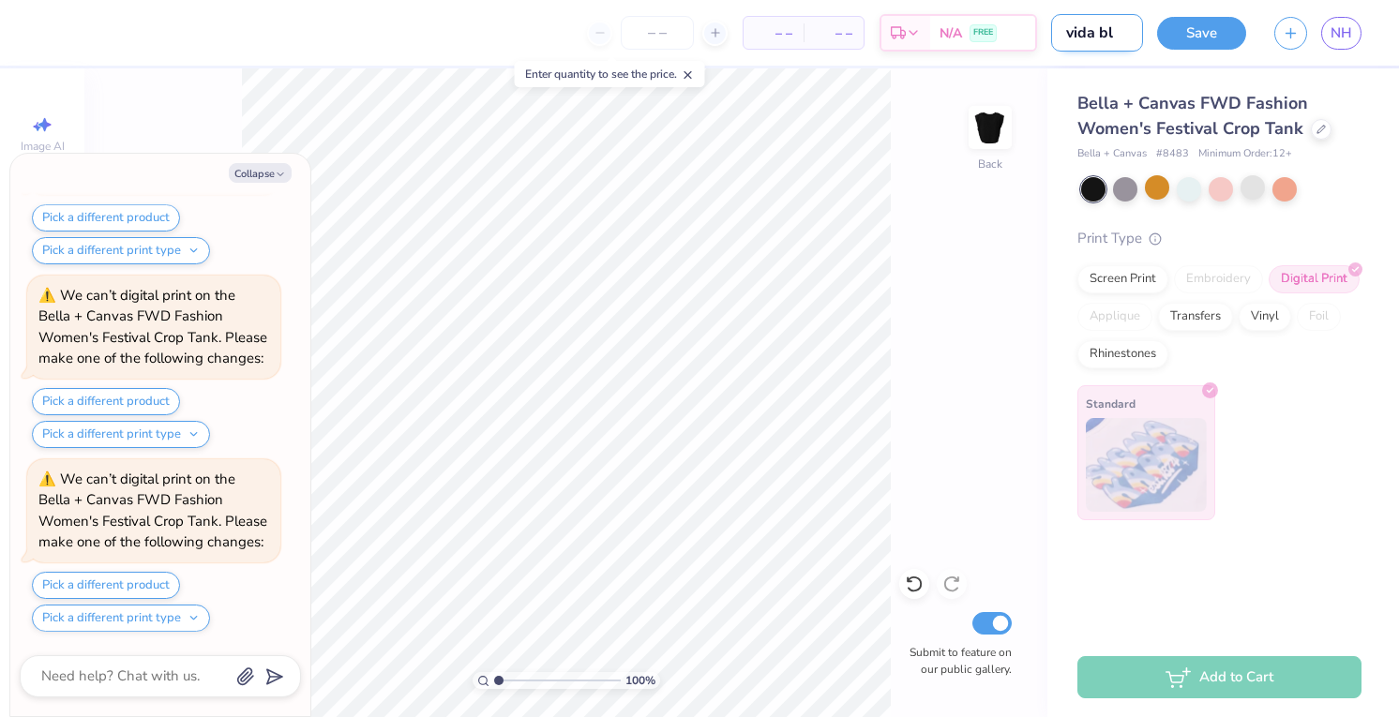
type input "vida bla"
type textarea "x"
type input "vida blac"
type textarea "x"
type input "vida black"
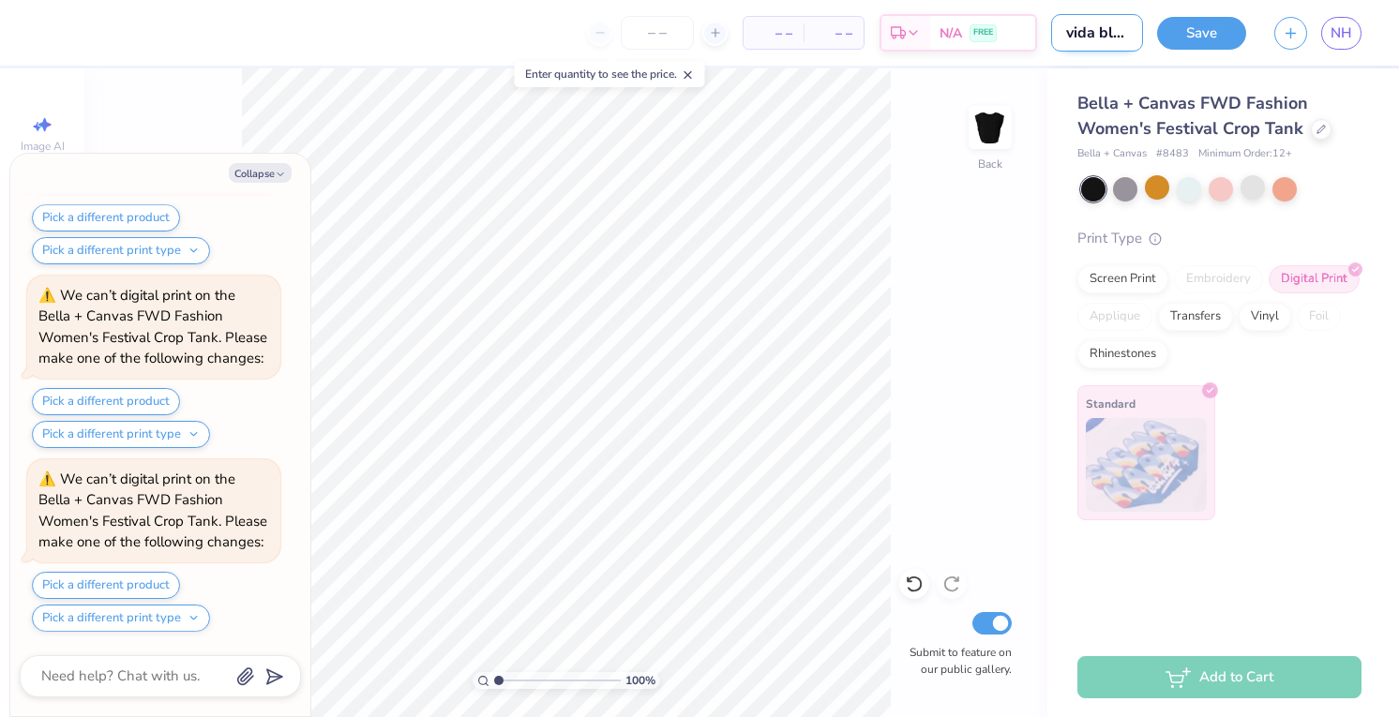
type textarea "x"
type input "vida black"
click at [1228, 28] on button "Save" at bounding box center [1201, 30] width 89 height 33
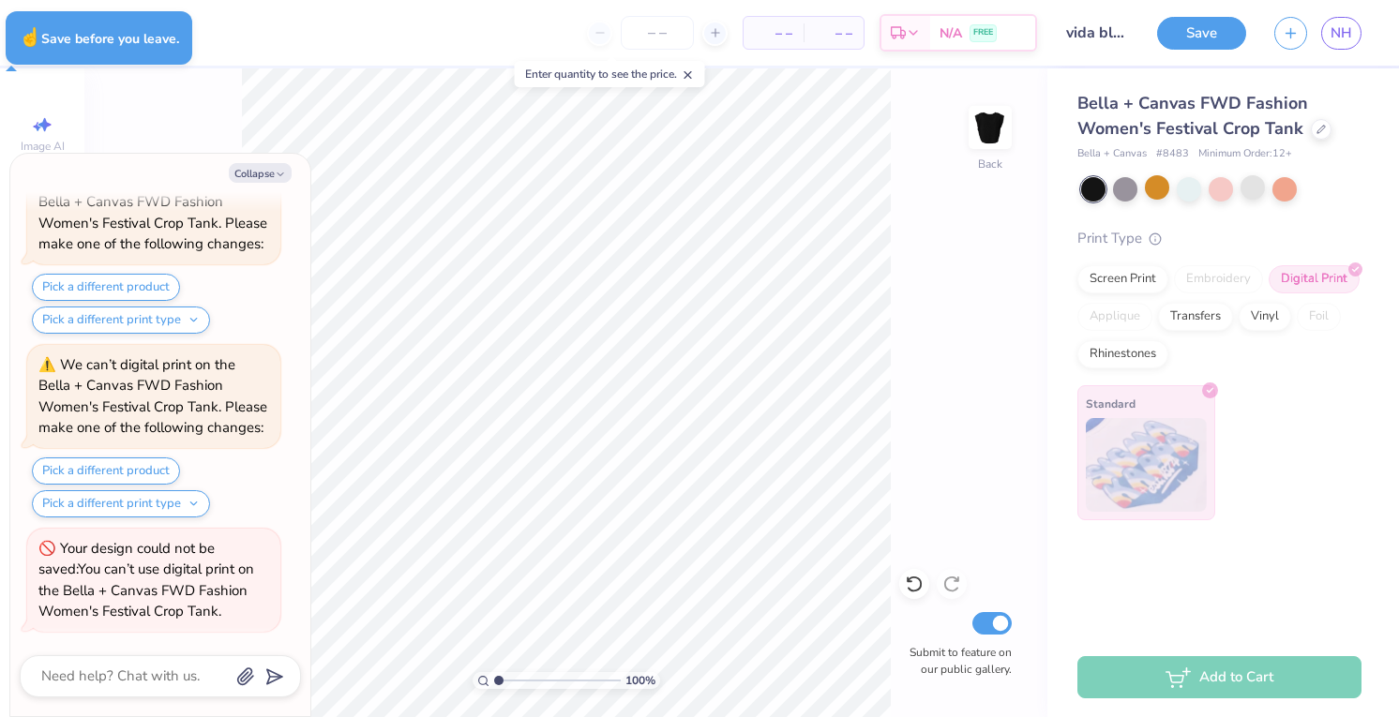
type textarea "x"
